Goal: Task Accomplishment & Management: Use online tool/utility

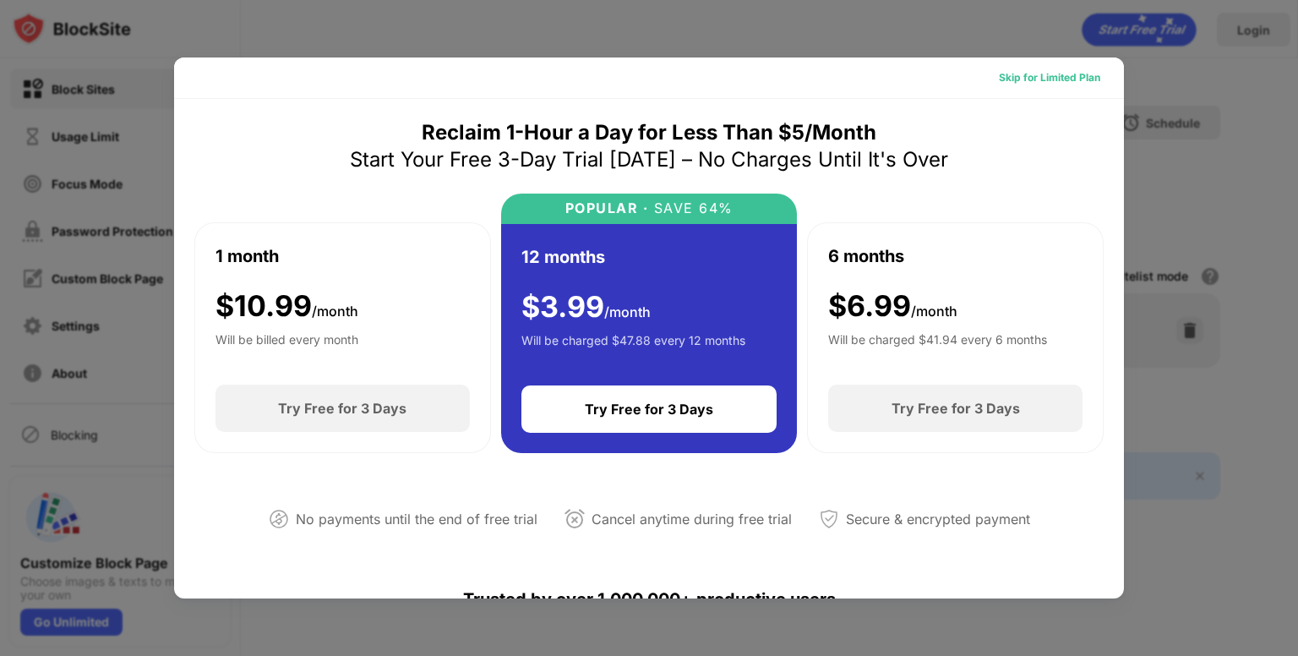
click at [1058, 72] on div "Skip for Limited Plan" at bounding box center [1049, 77] width 101 height 17
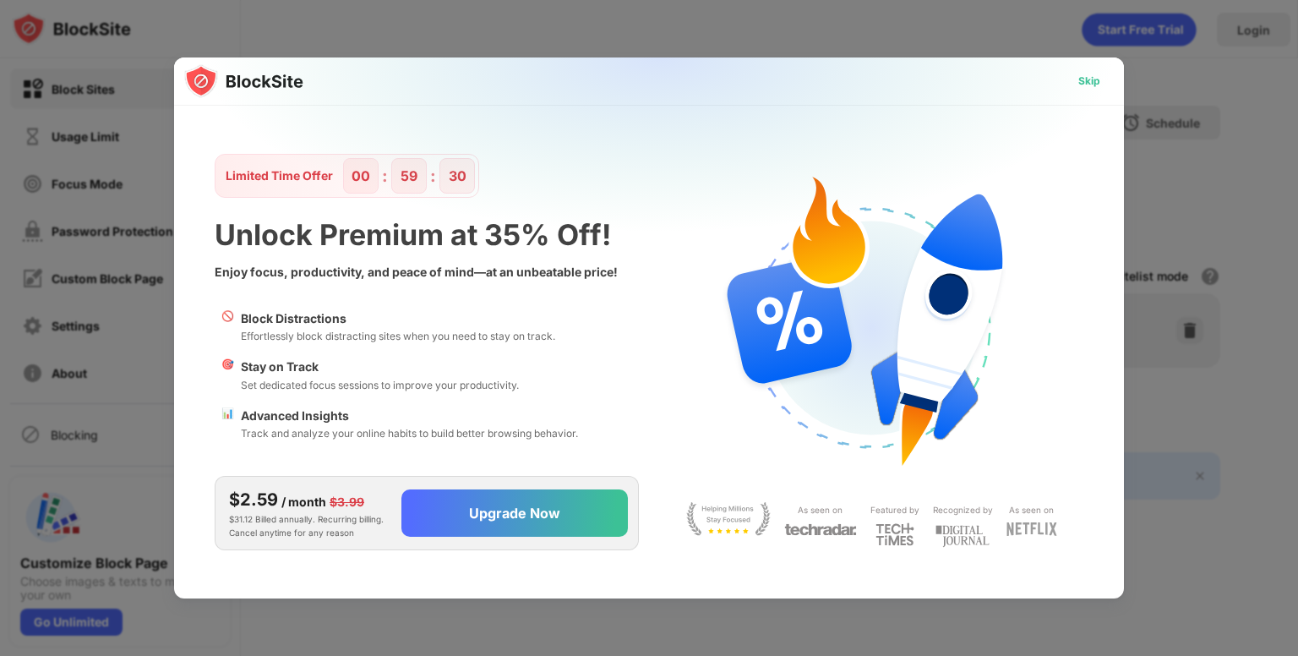
click at [1093, 79] on div "Skip" at bounding box center [1090, 81] width 22 height 17
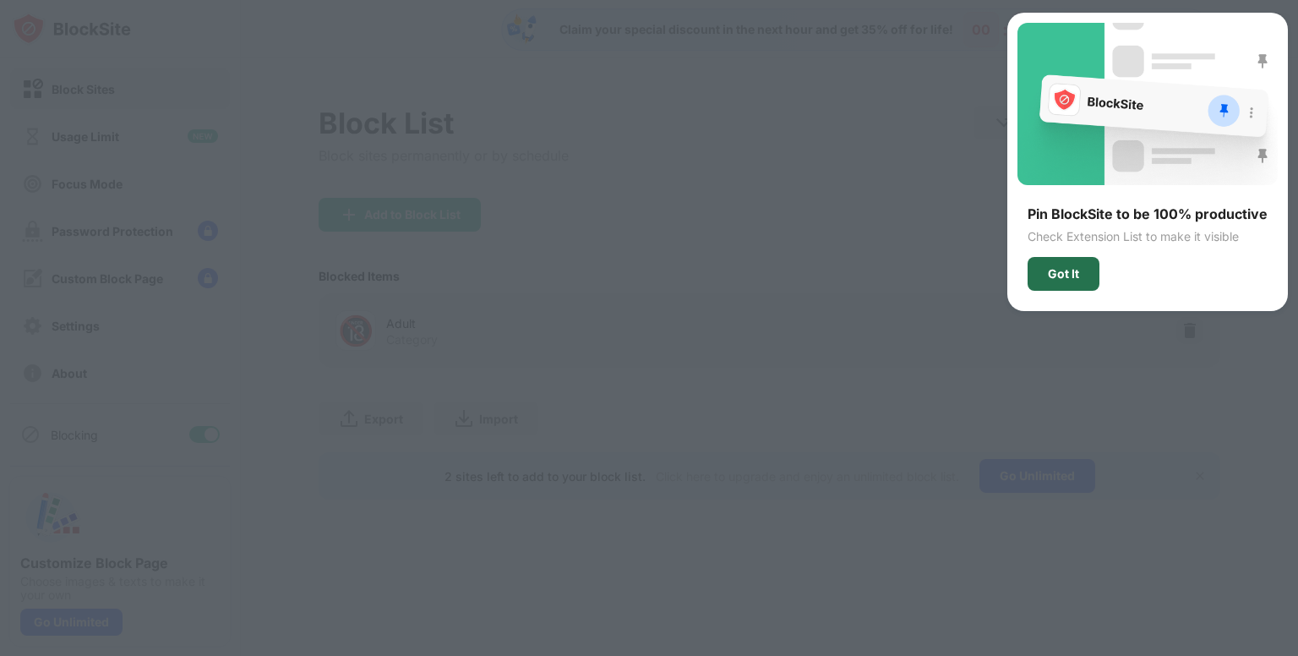
click at [1067, 269] on div "Got It" at bounding box center [1063, 274] width 31 height 14
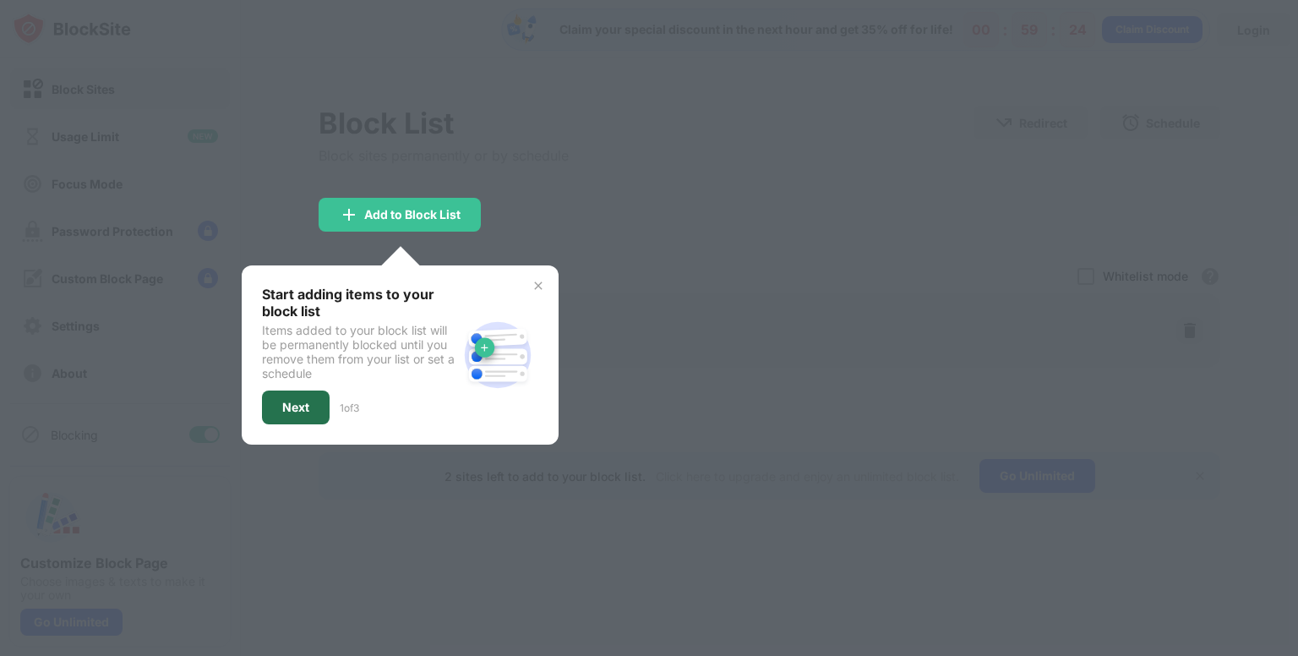
click at [291, 401] on div "Next" at bounding box center [295, 408] width 27 height 14
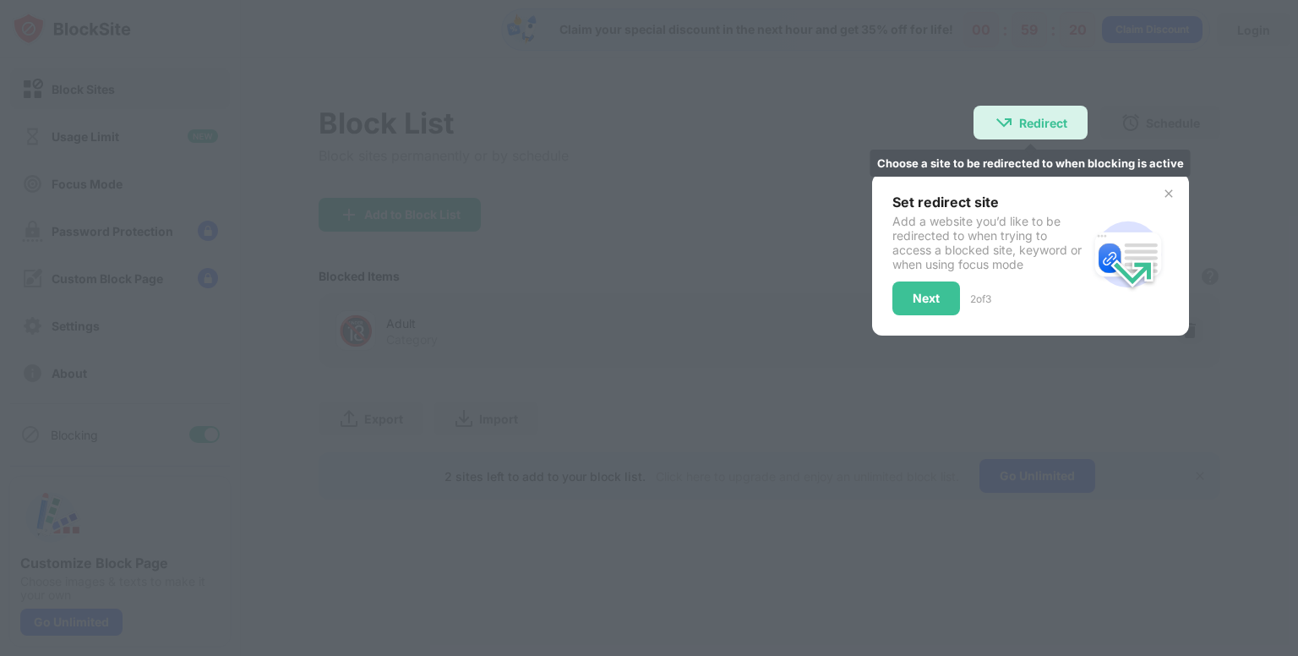
click at [1024, 129] on div "Redirect" at bounding box center [1043, 123] width 48 height 14
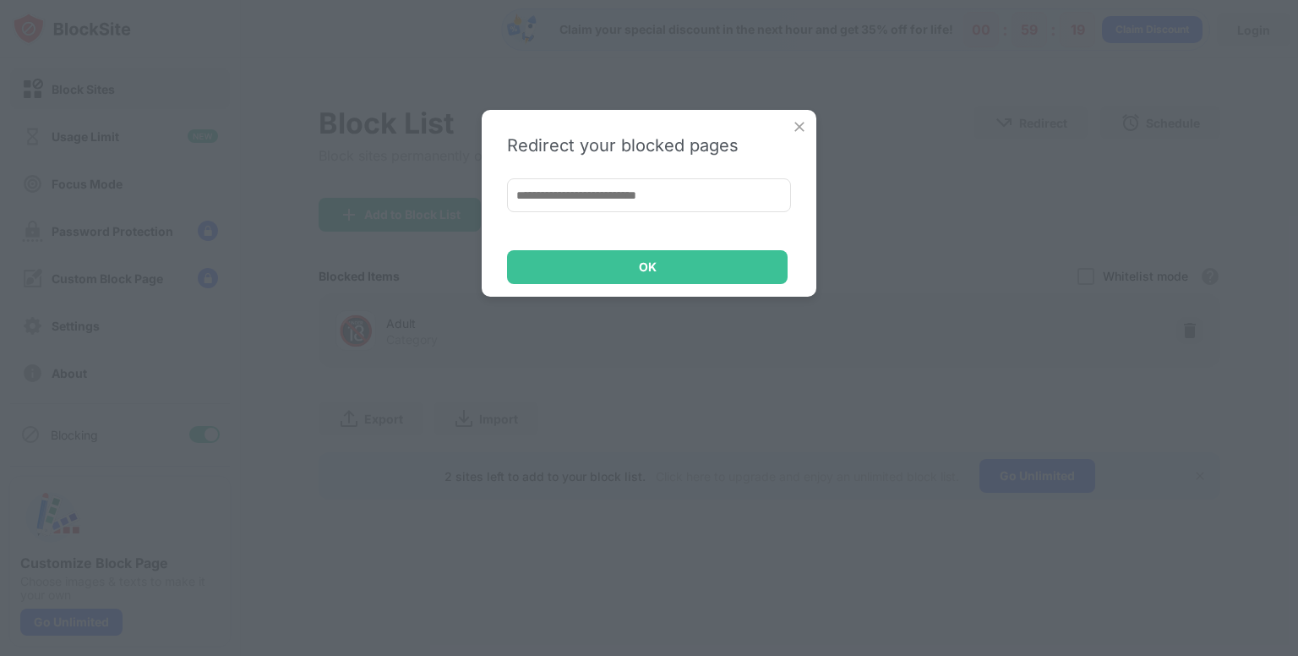
click at [643, 197] on input at bounding box center [649, 195] width 284 height 34
click at [800, 123] on img at bounding box center [799, 126] width 17 height 17
